Goal: Information Seeking & Learning: Learn about a topic

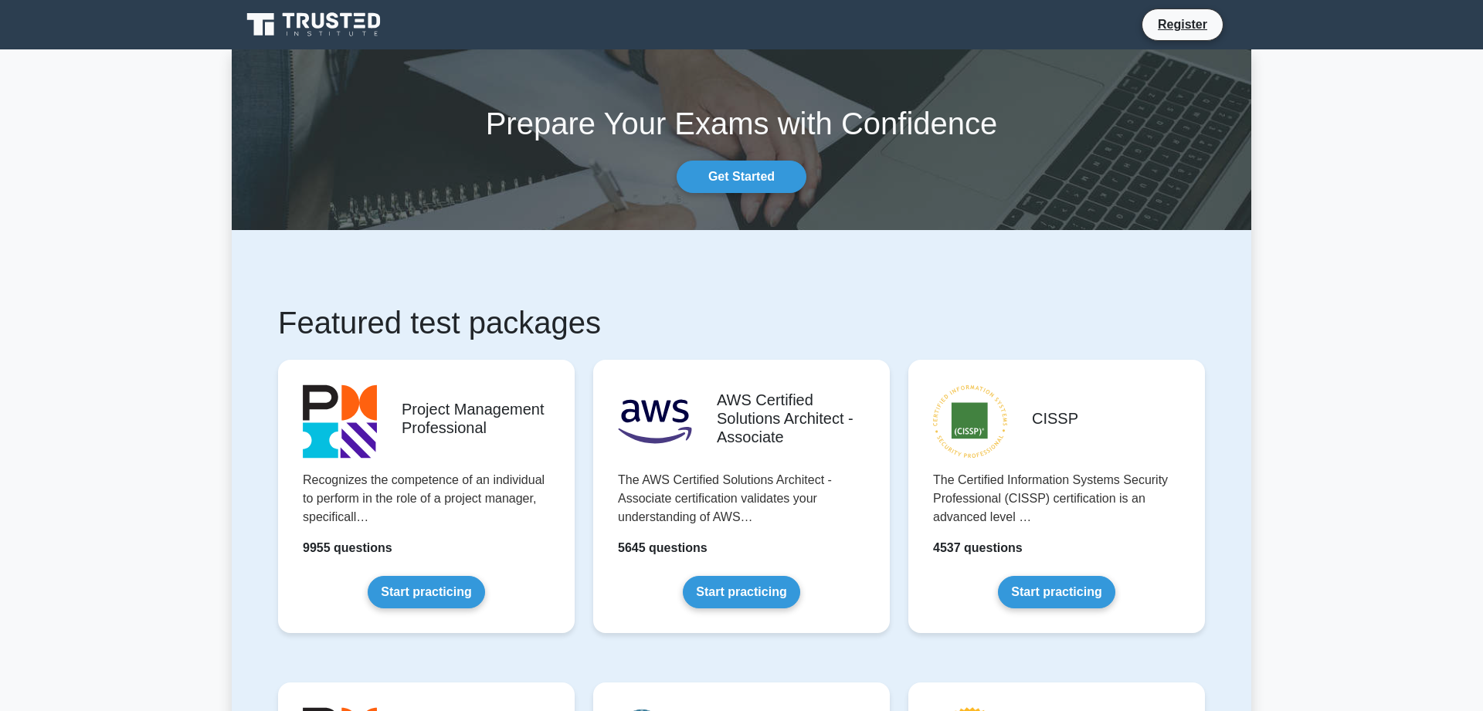
drag, startPoint x: 1263, startPoint y: 573, endPoint x: 989, endPoint y: 23, distance: 614.5
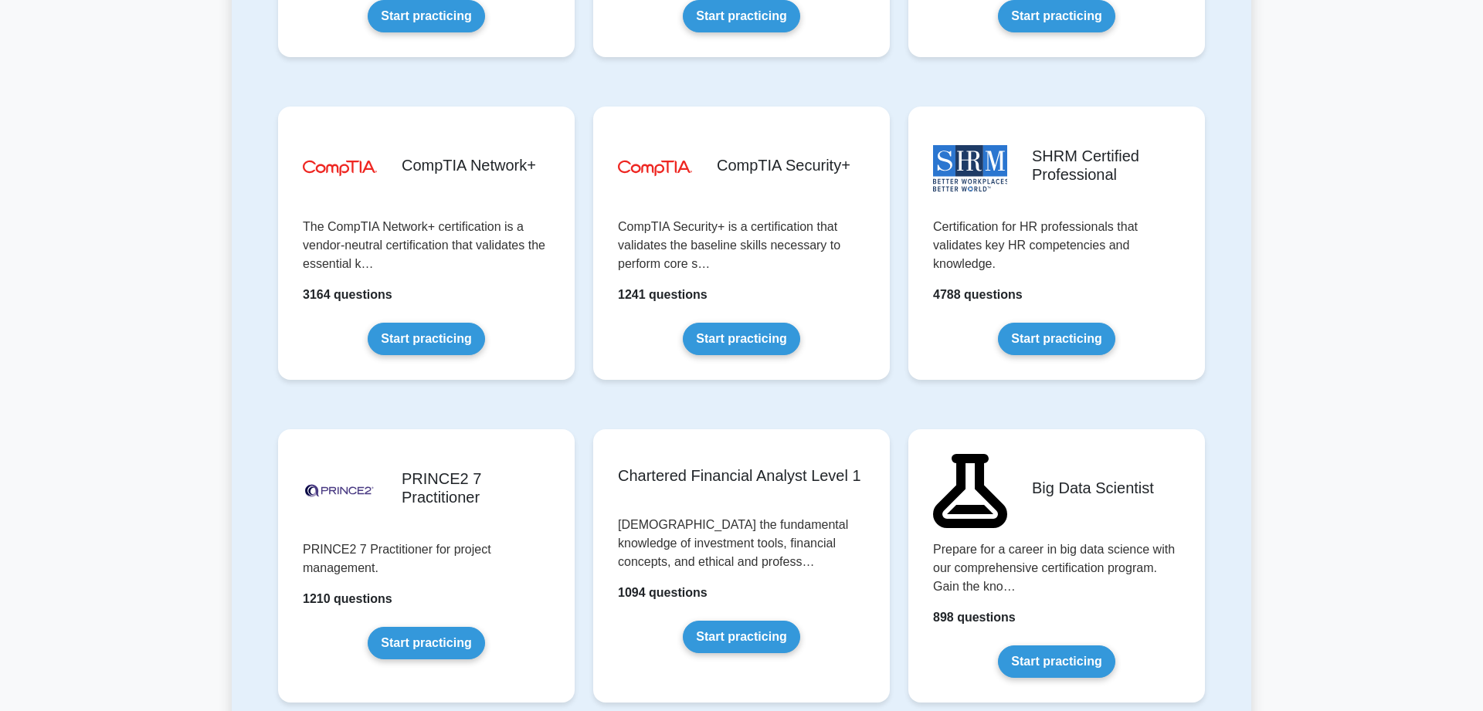
scroll to position [3151, 0]
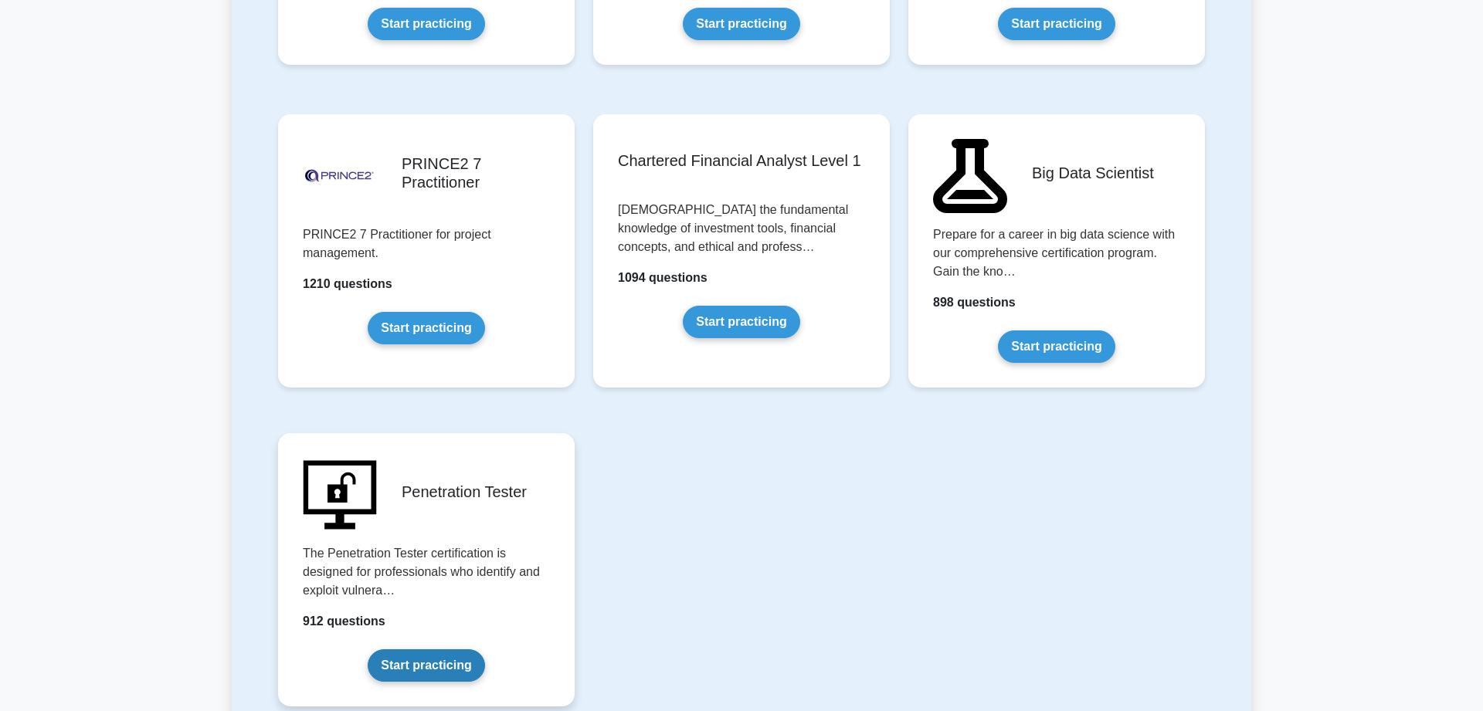
click at [429, 680] on link "Start practicing" at bounding box center [426, 666] width 117 height 32
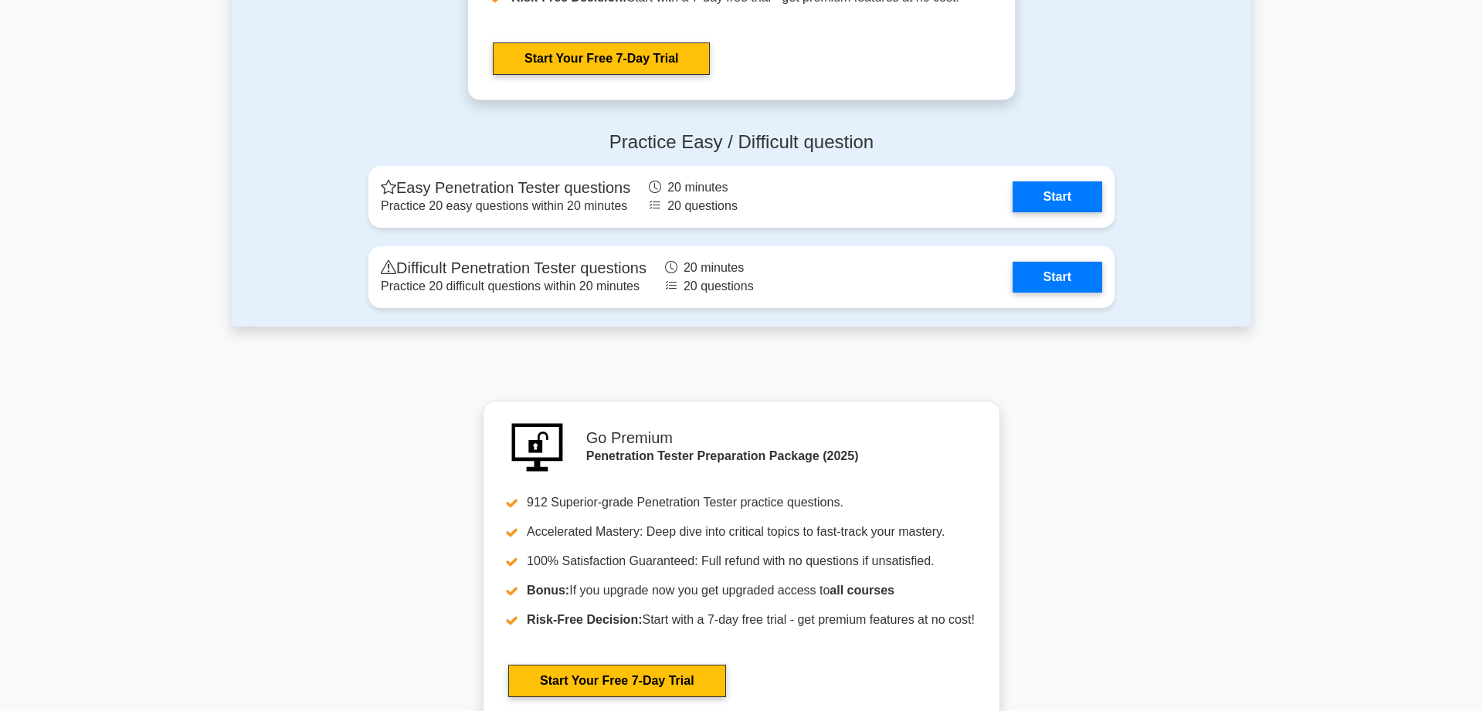
scroll to position [3717, 0]
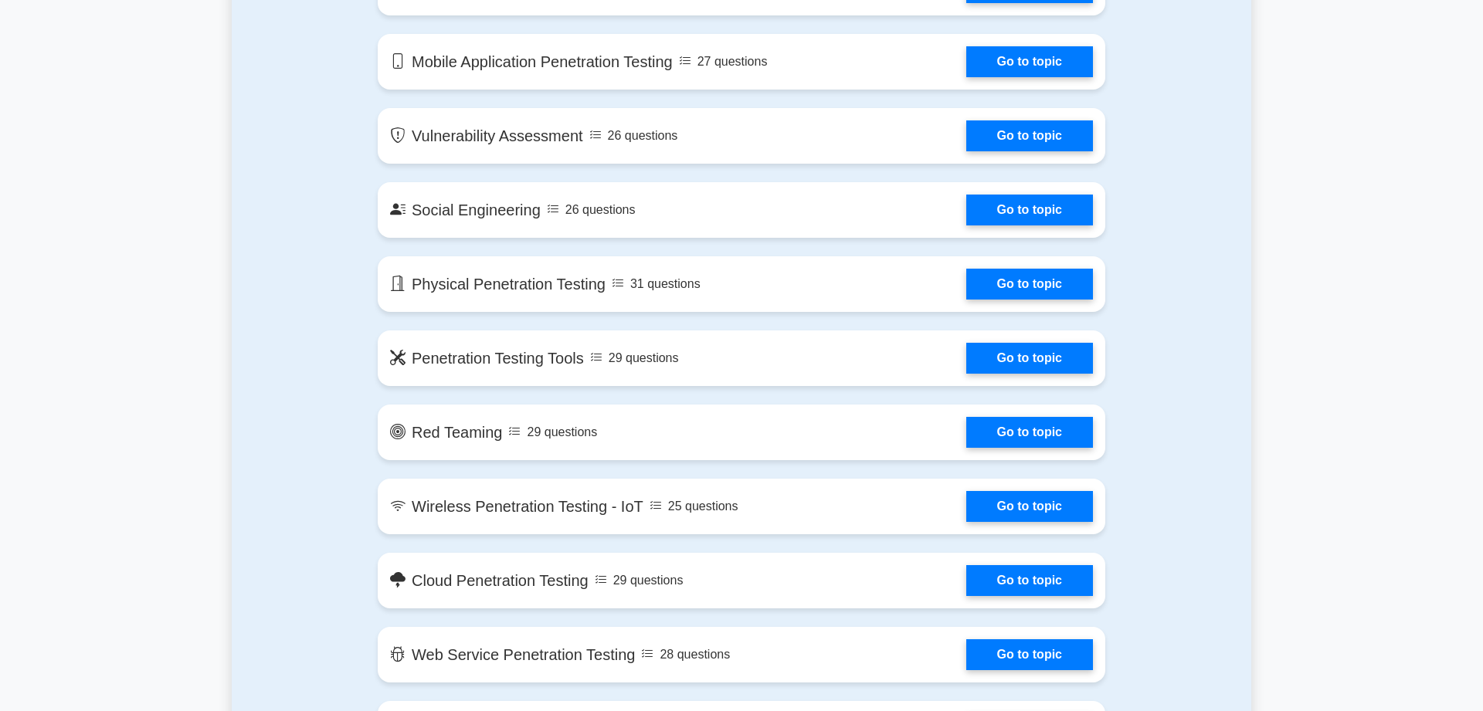
drag, startPoint x: 992, startPoint y: 445, endPoint x: 1087, endPoint y: -83, distance: 536.8
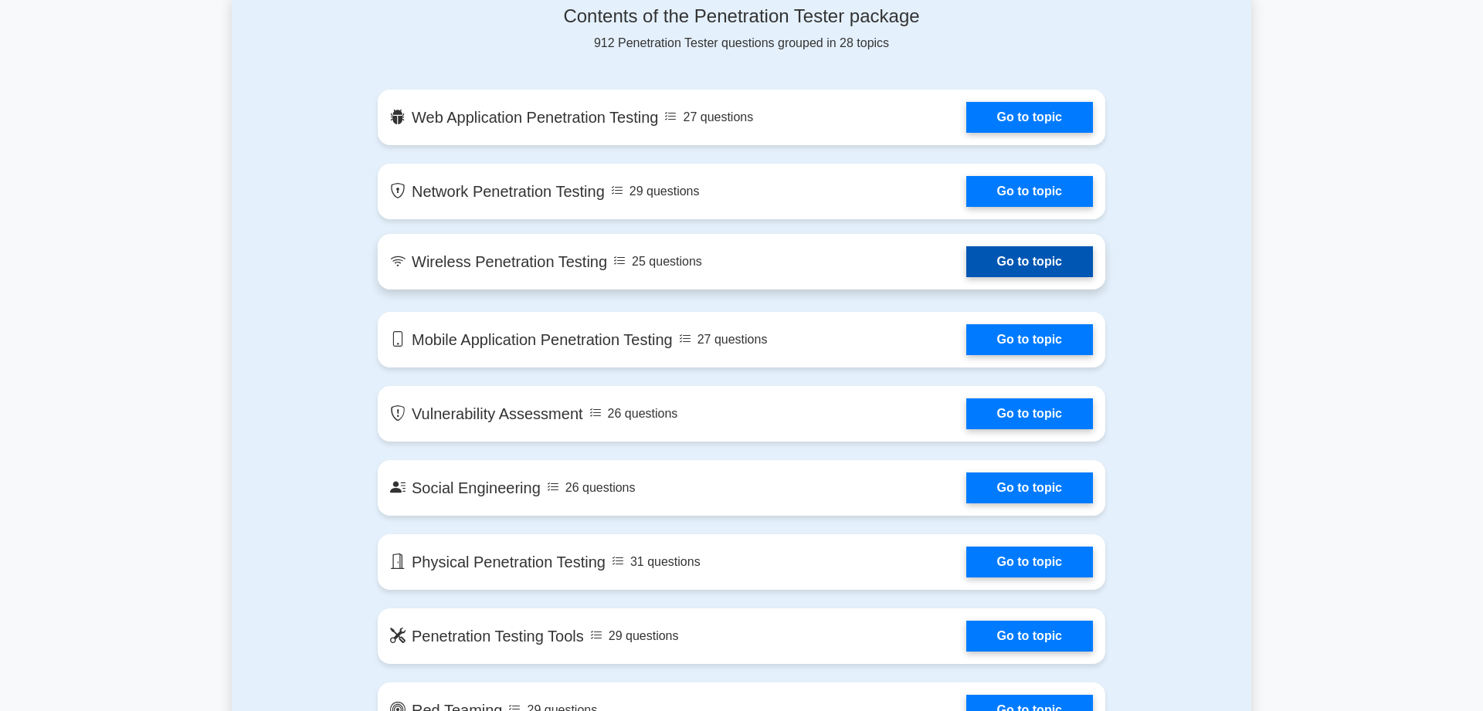
click at [1033, 274] on link "Go to topic" at bounding box center [1029, 261] width 127 height 31
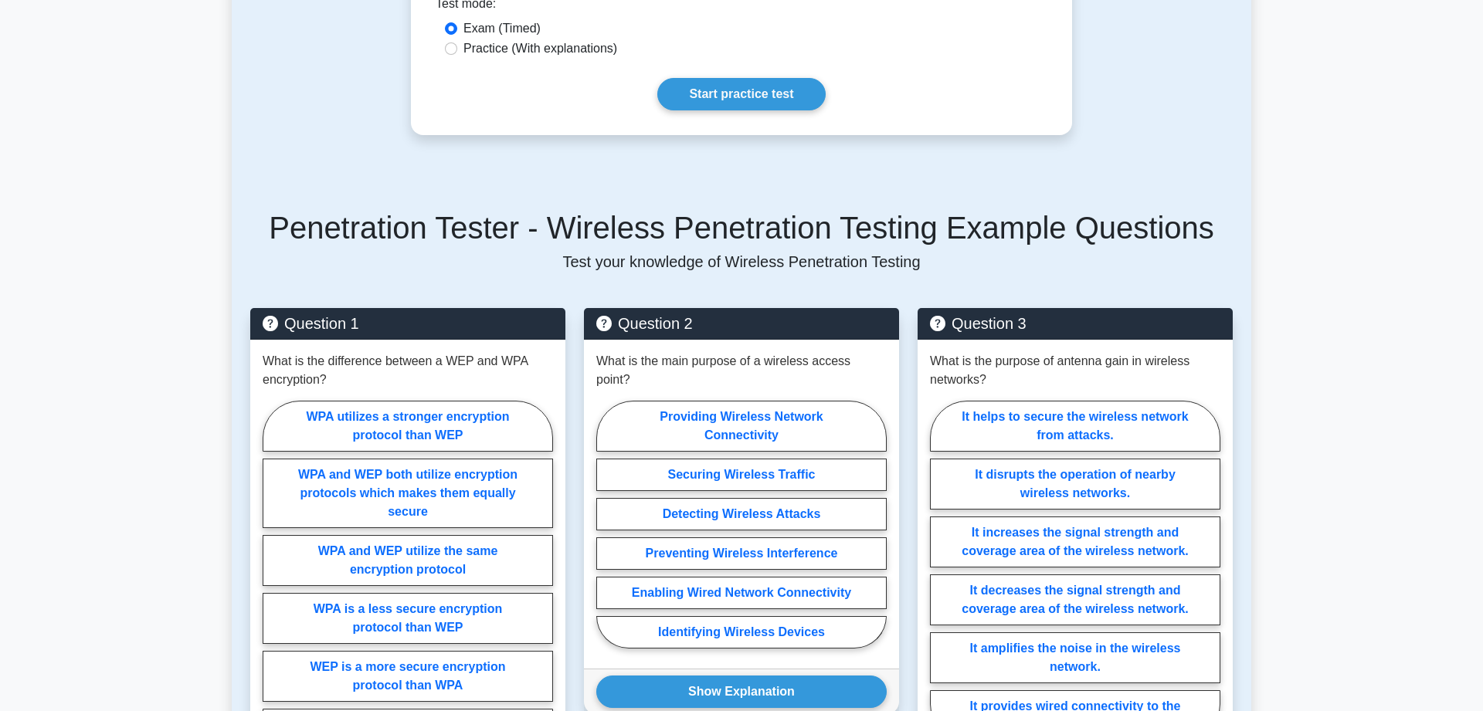
scroll to position [630, 0]
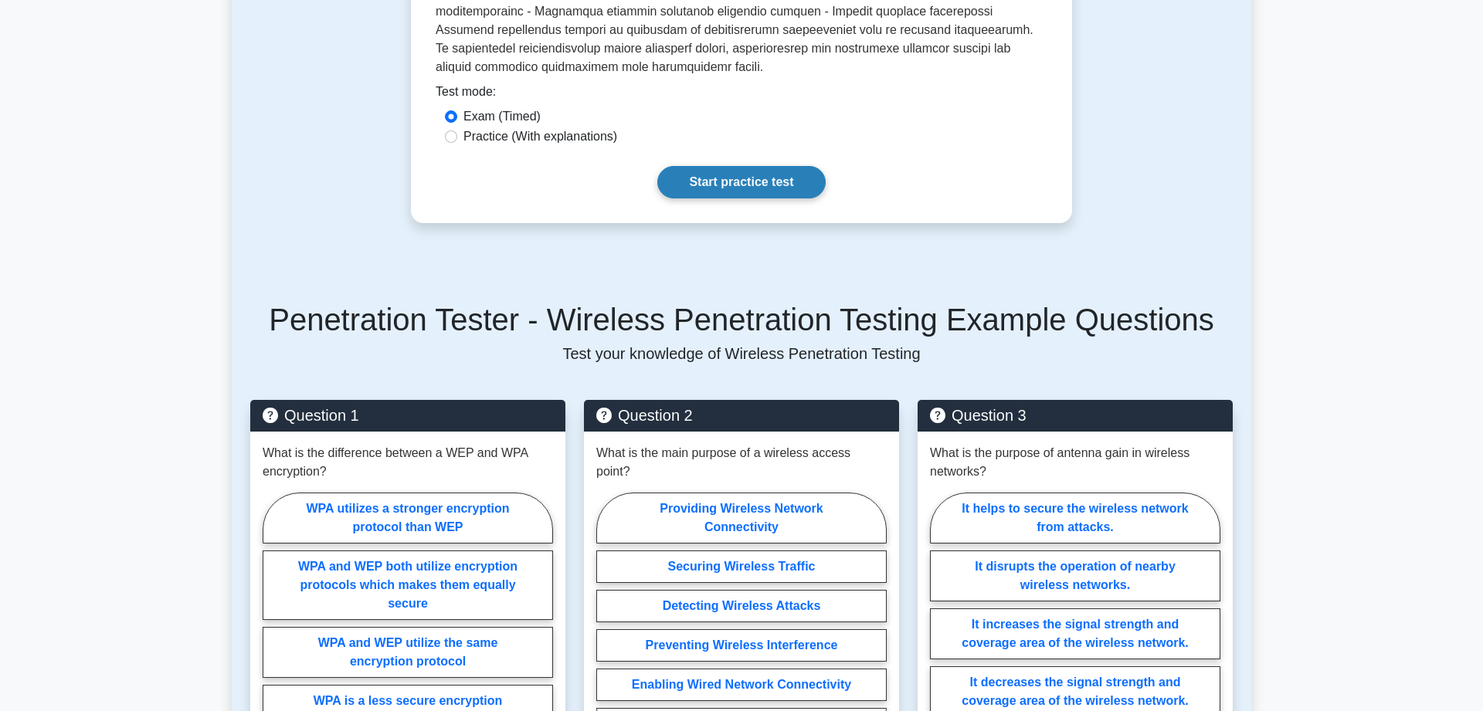
click at [746, 166] on link "Start practice test" at bounding box center [741, 182] width 168 height 32
